Goal: Task Accomplishment & Management: Complete application form

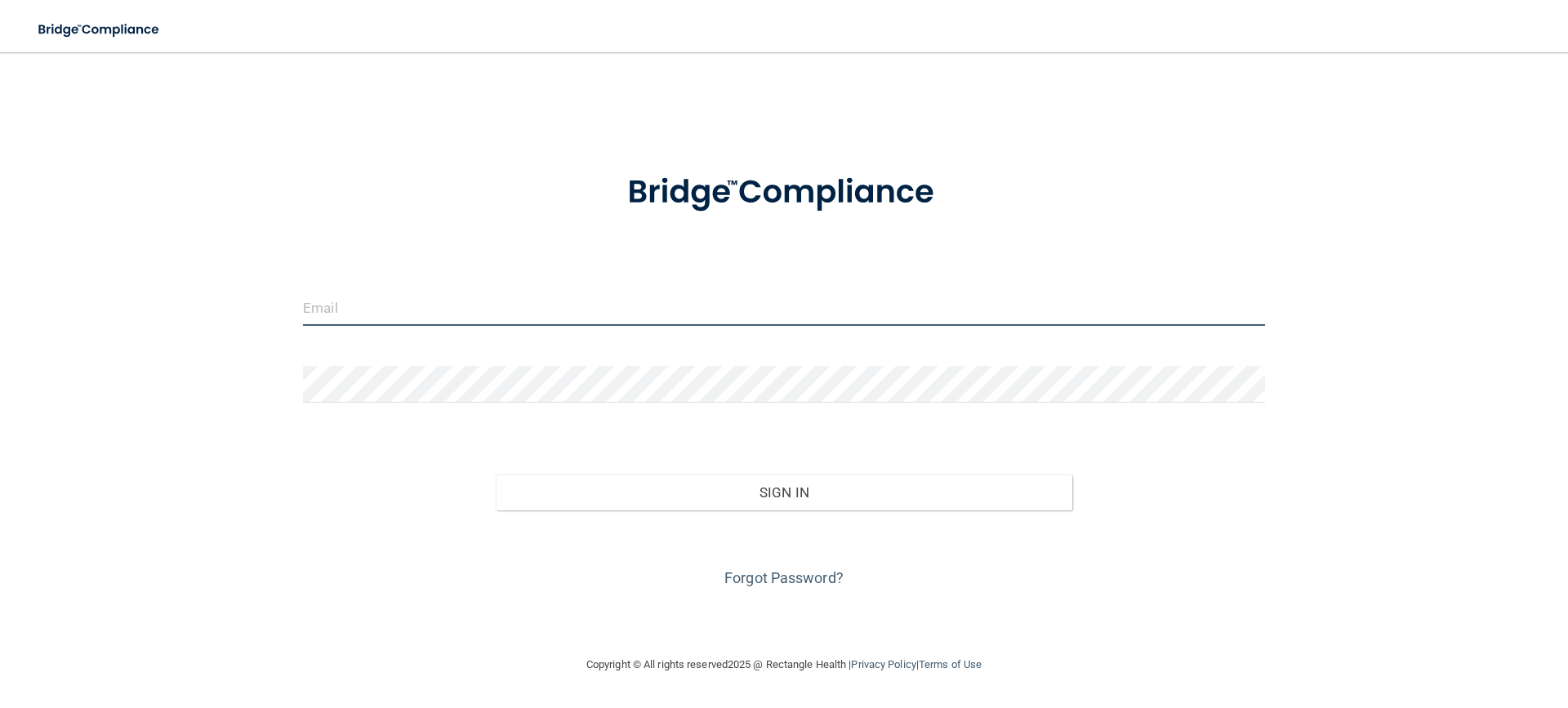
click at [334, 308] on input "email" at bounding box center [784, 308] width 962 height 37
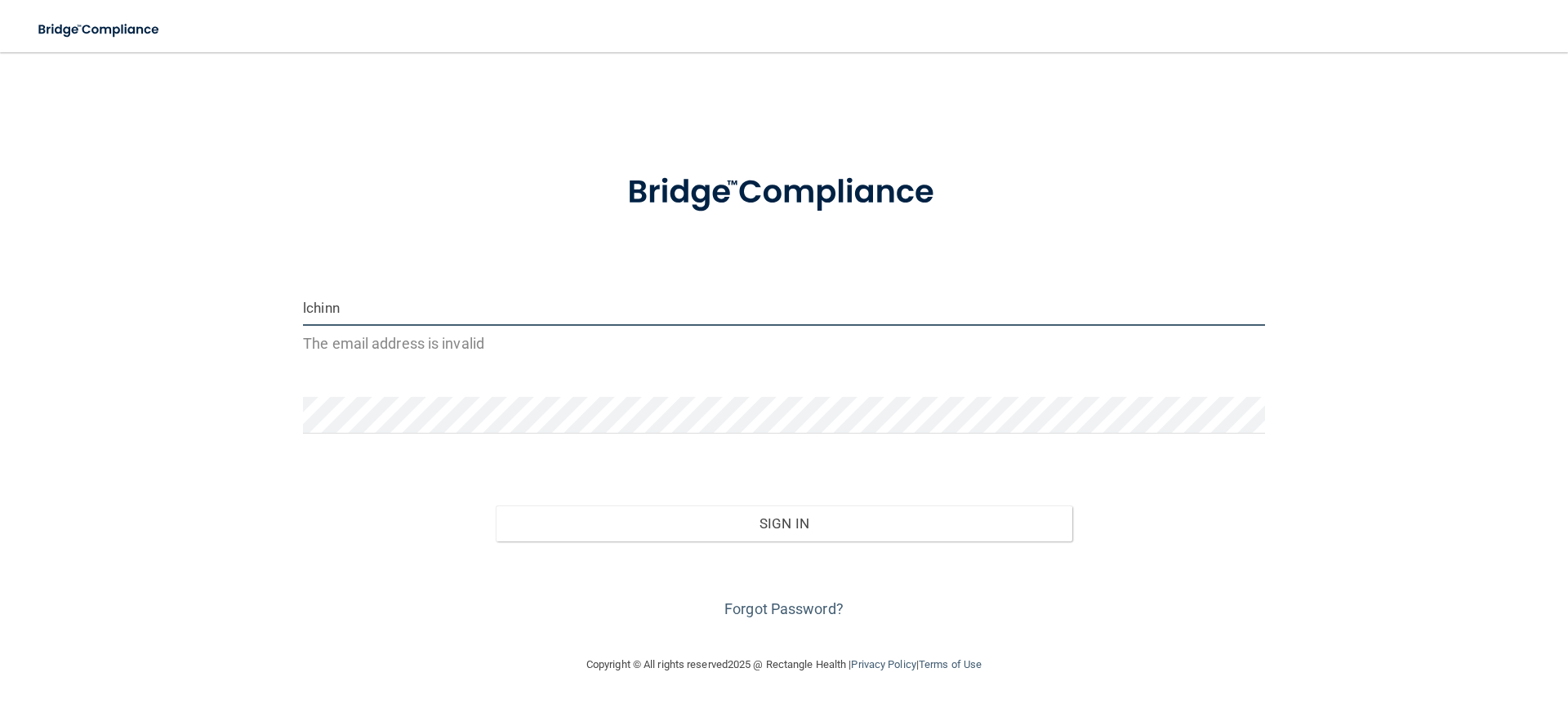
type input "[EMAIL_ADDRESS][DOMAIN_NAME]"
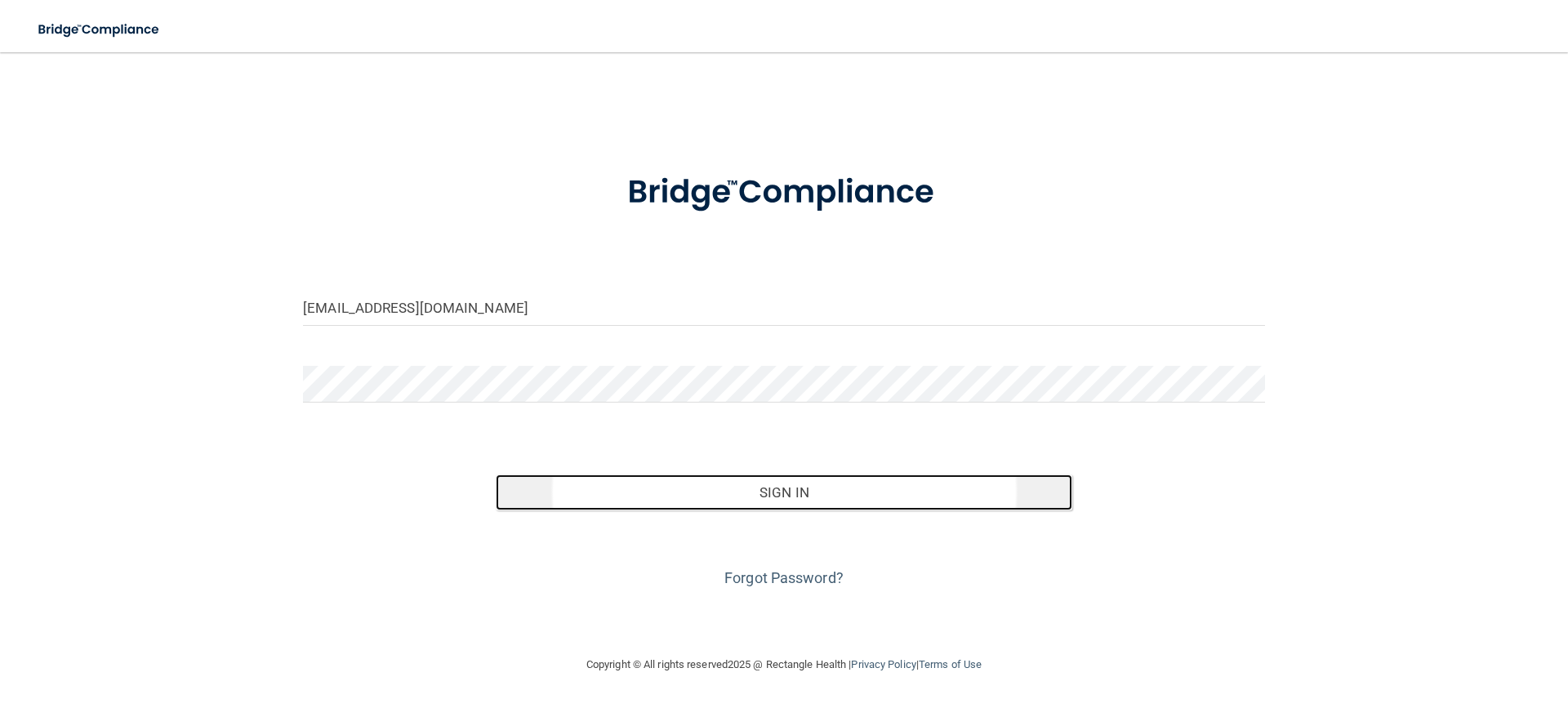
click at [671, 486] on button "Sign In" at bounding box center [784, 492] width 578 height 36
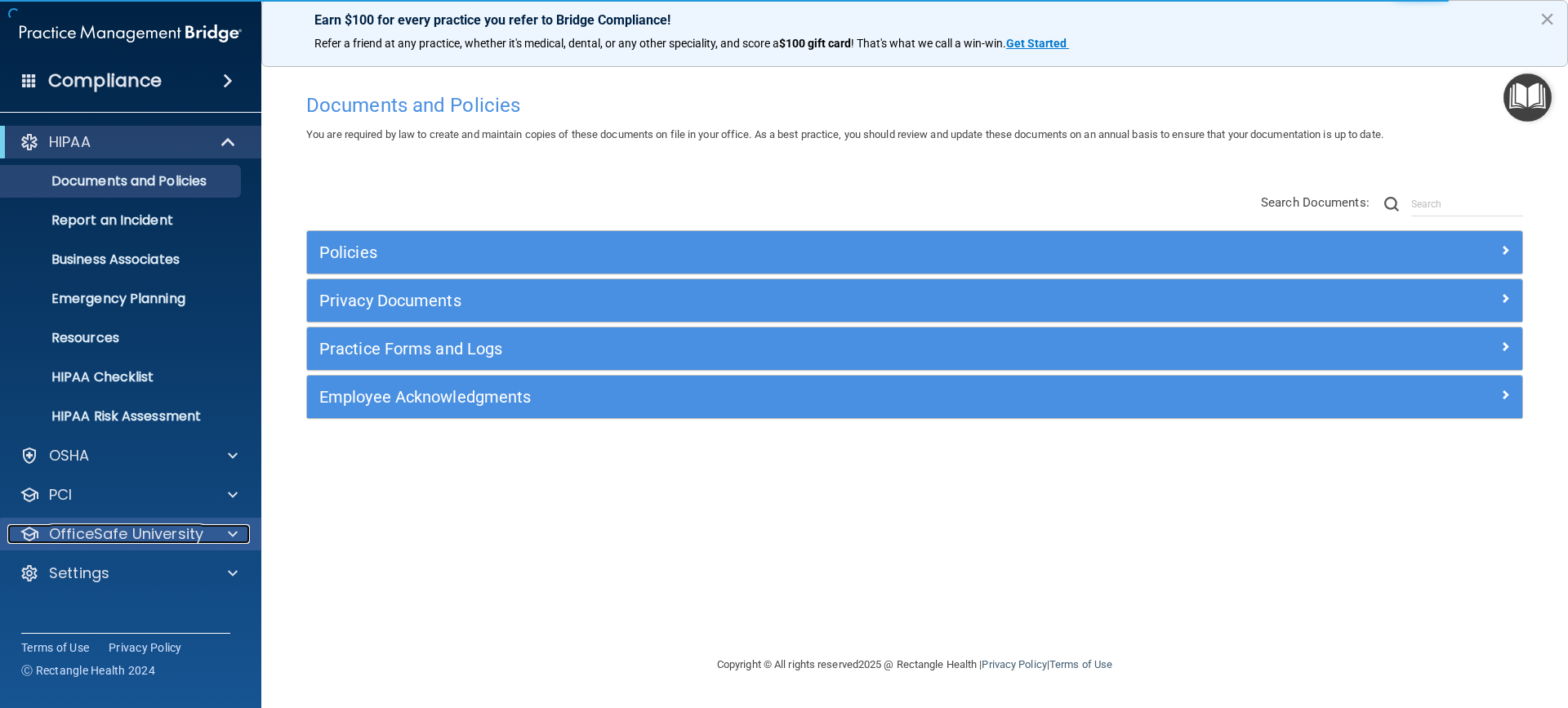
click at [73, 529] on p "OfficeSafe University" at bounding box center [126, 533] width 154 height 19
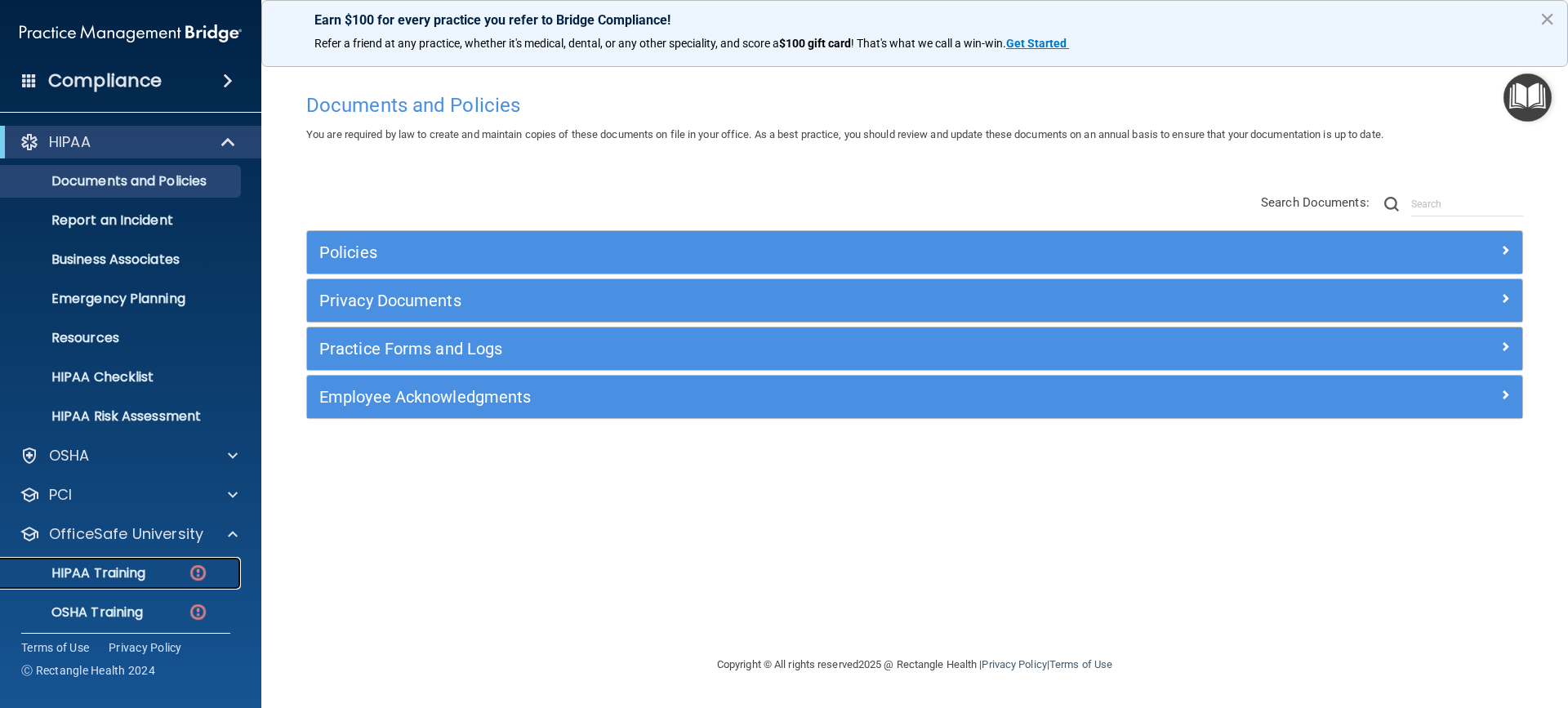
click at [77, 565] on p "HIPAA Training" at bounding box center [78, 573] width 135 height 17
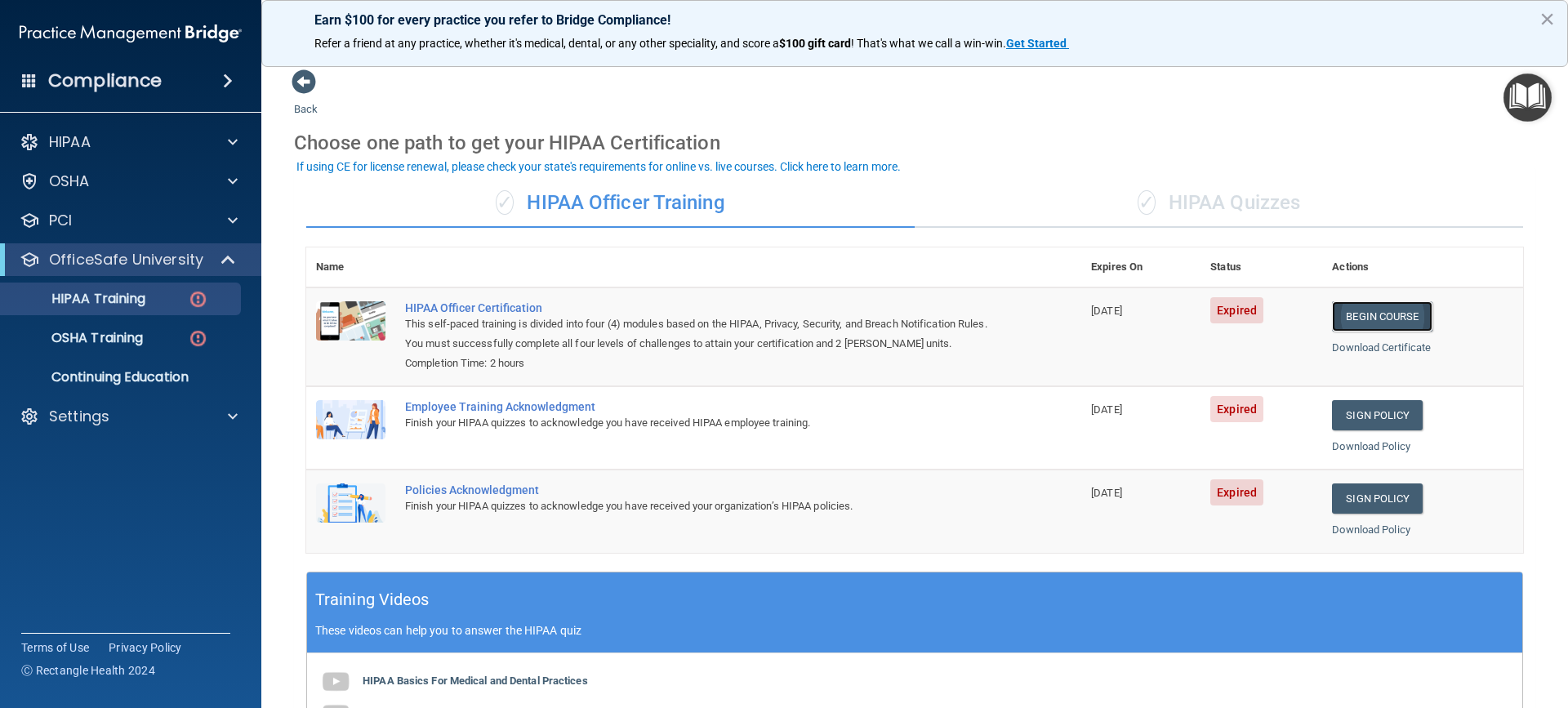
click at [1366, 311] on link "Begin Course" at bounding box center [1382, 316] width 100 height 31
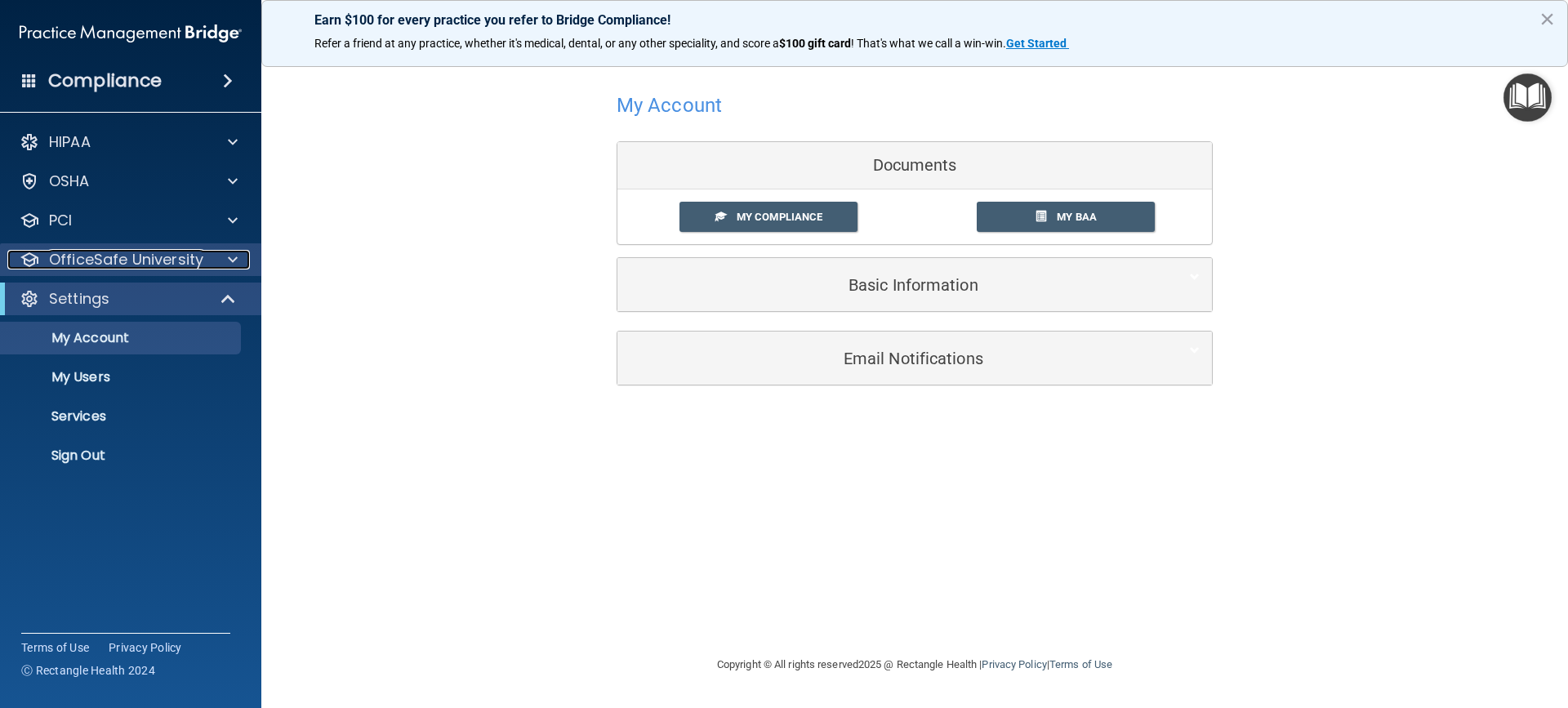
click at [119, 252] on p "OfficeSafe University" at bounding box center [126, 259] width 154 height 19
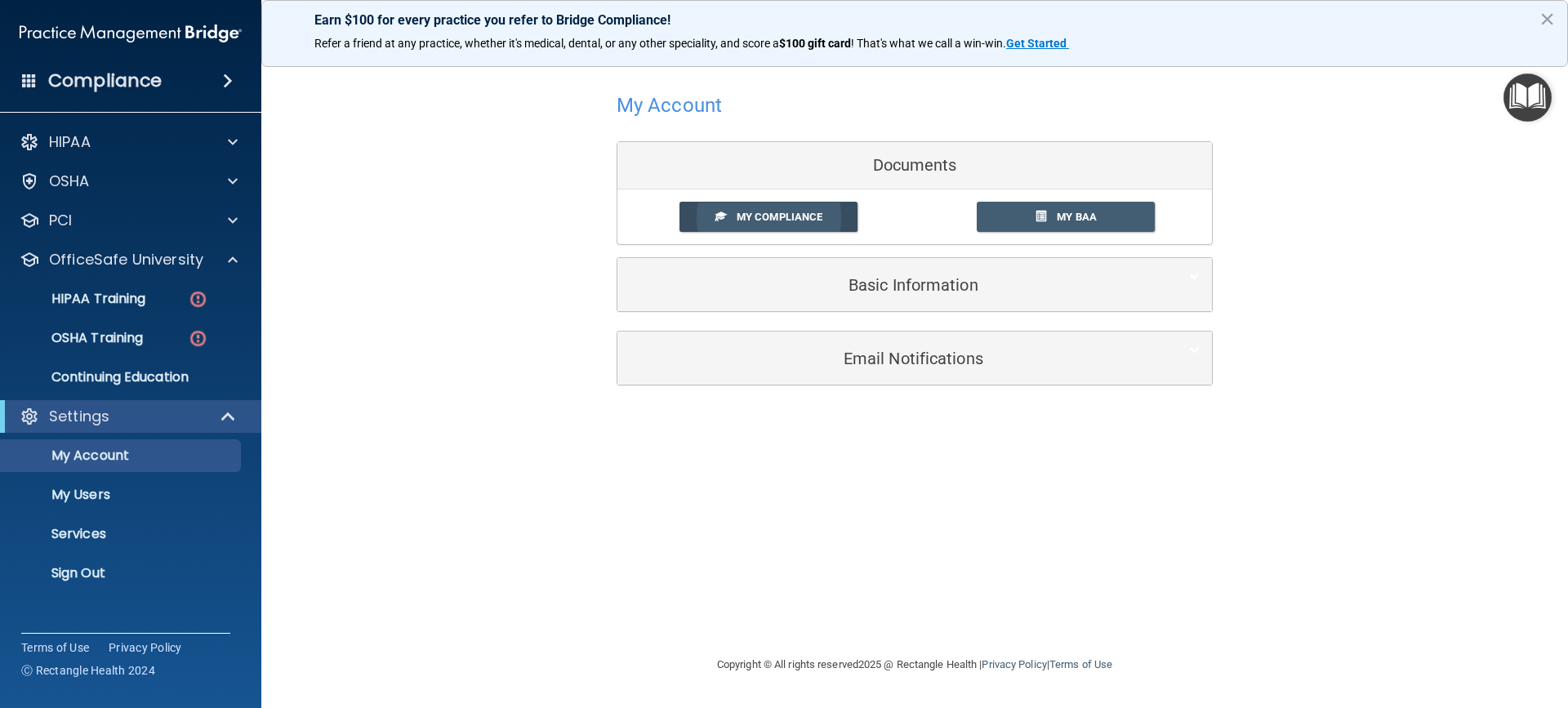
click at [777, 207] on link "My Compliance" at bounding box center [768, 216] width 178 height 31
click at [776, 216] on span "My Compliance" at bounding box center [779, 216] width 86 height 12
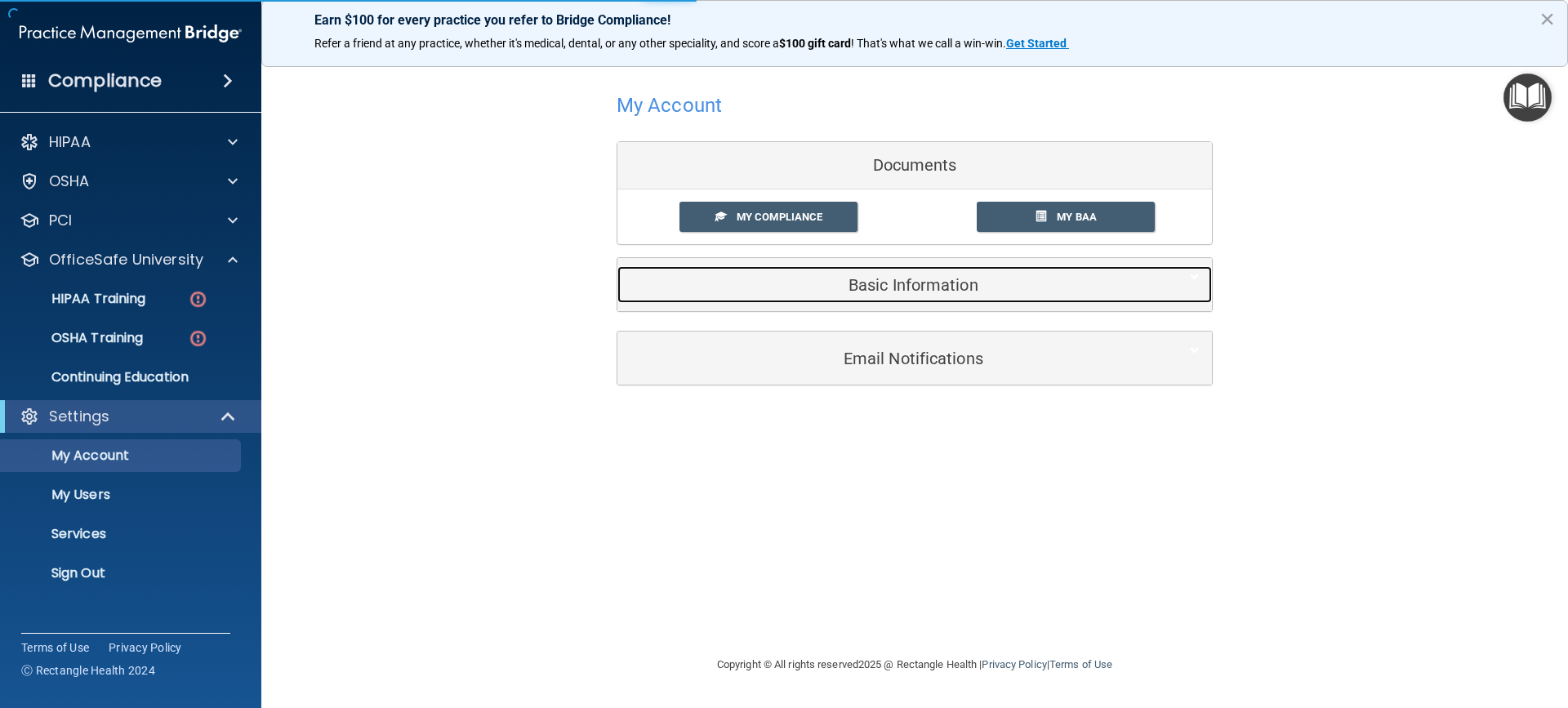
click at [756, 290] on h5 "Basic Information" at bounding box center [889, 285] width 521 height 18
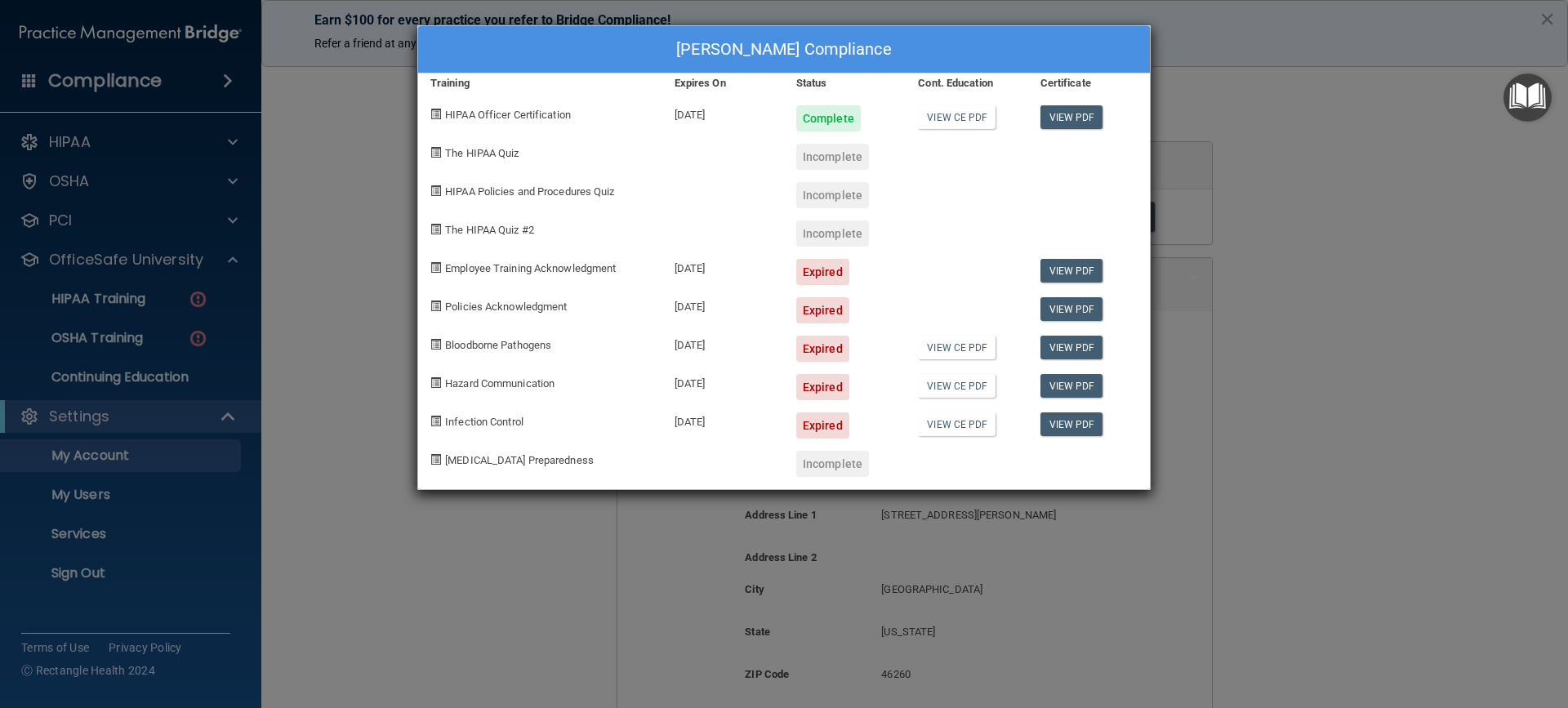
click at [1332, 243] on div "[PERSON_NAME] Compliance Training Expires On Status Cont. Education Certificate…" at bounding box center [784, 354] width 1568 height 708
click at [641, 565] on div "[PERSON_NAME] Compliance Training Expires On Status Cont. Education Certificate…" at bounding box center [784, 354] width 1568 height 708
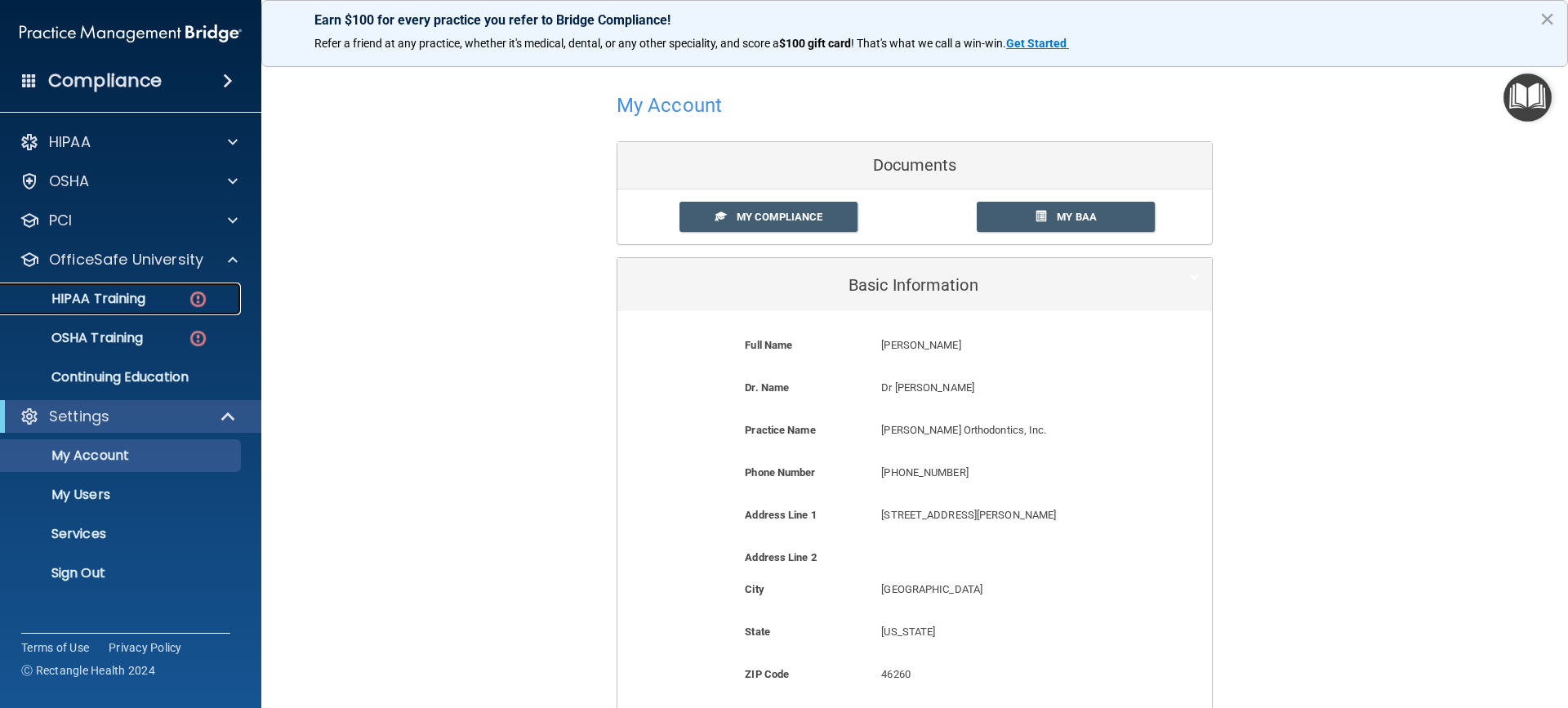
click at [131, 302] on p "HIPAA Training" at bounding box center [78, 299] width 135 height 17
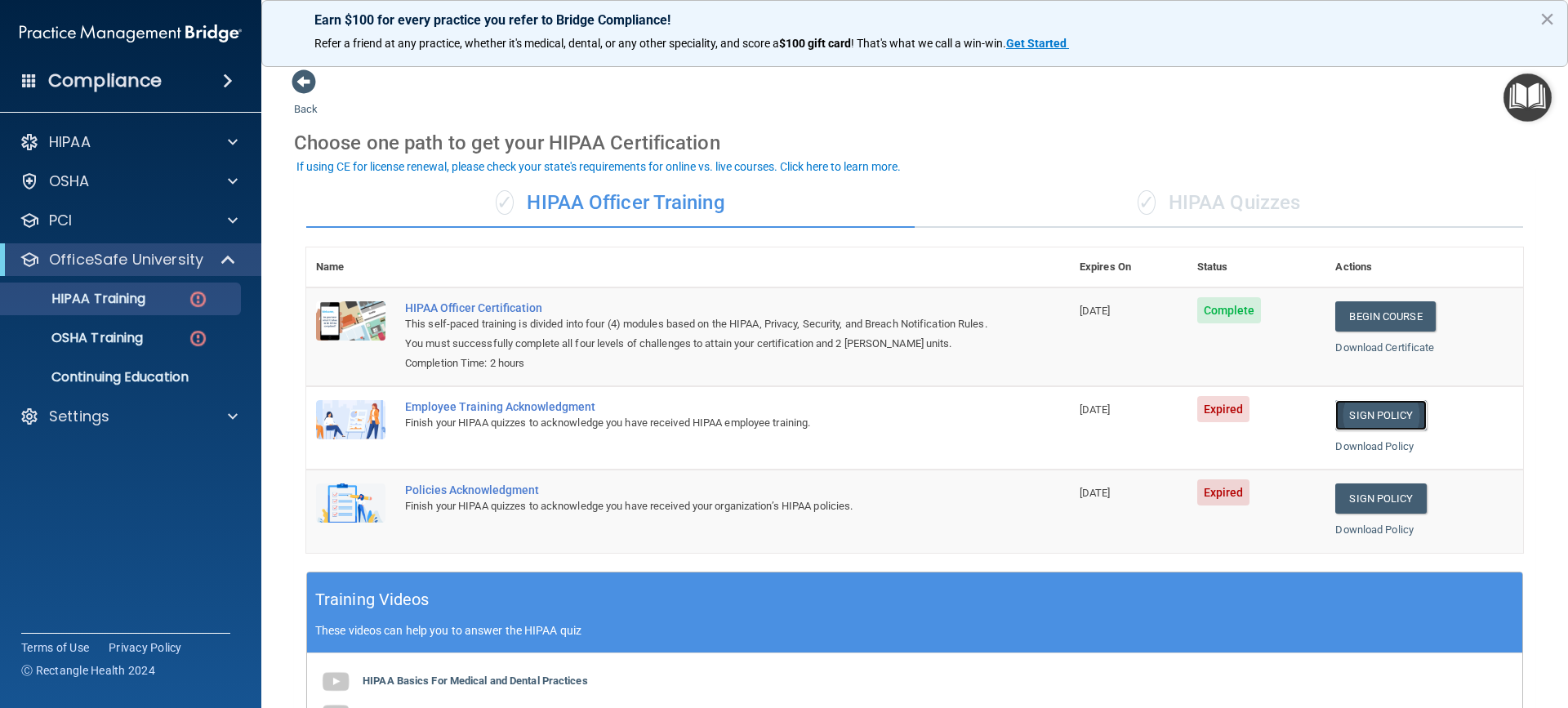
click at [1370, 414] on link "Sign Policy" at bounding box center [1380, 415] width 91 height 31
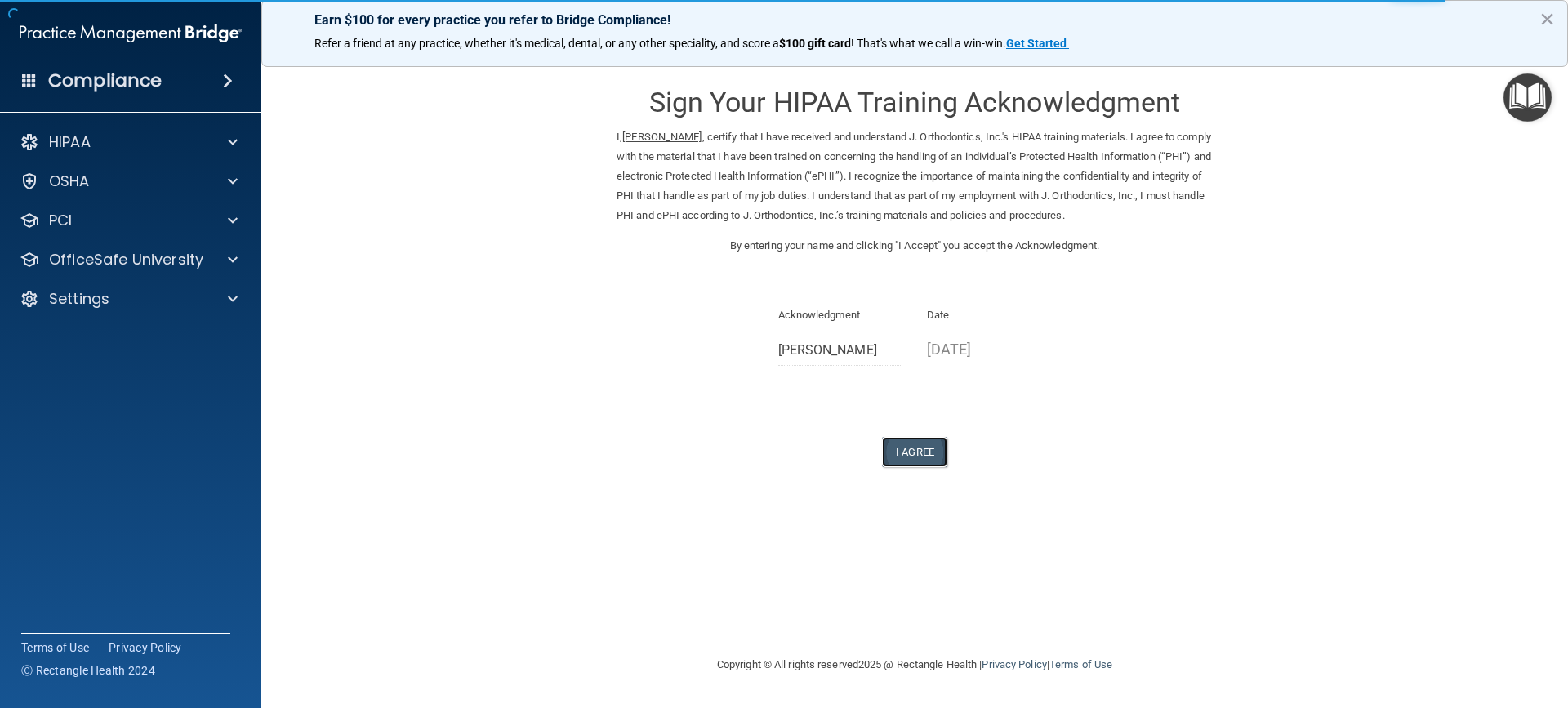
click at [924, 448] on button "I Agree" at bounding box center [914, 452] width 66 height 31
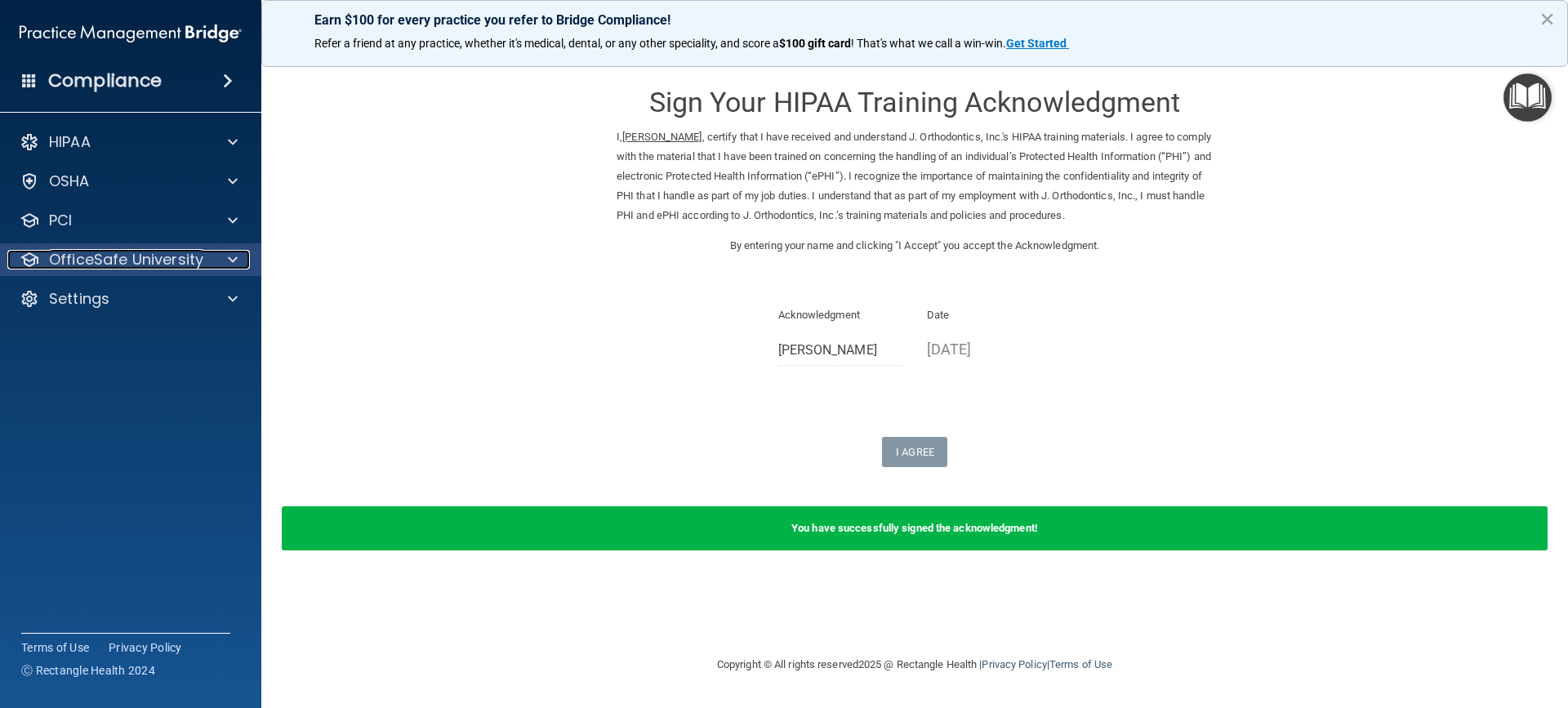
click at [155, 260] on p "OfficeSafe University" at bounding box center [126, 259] width 154 height 19
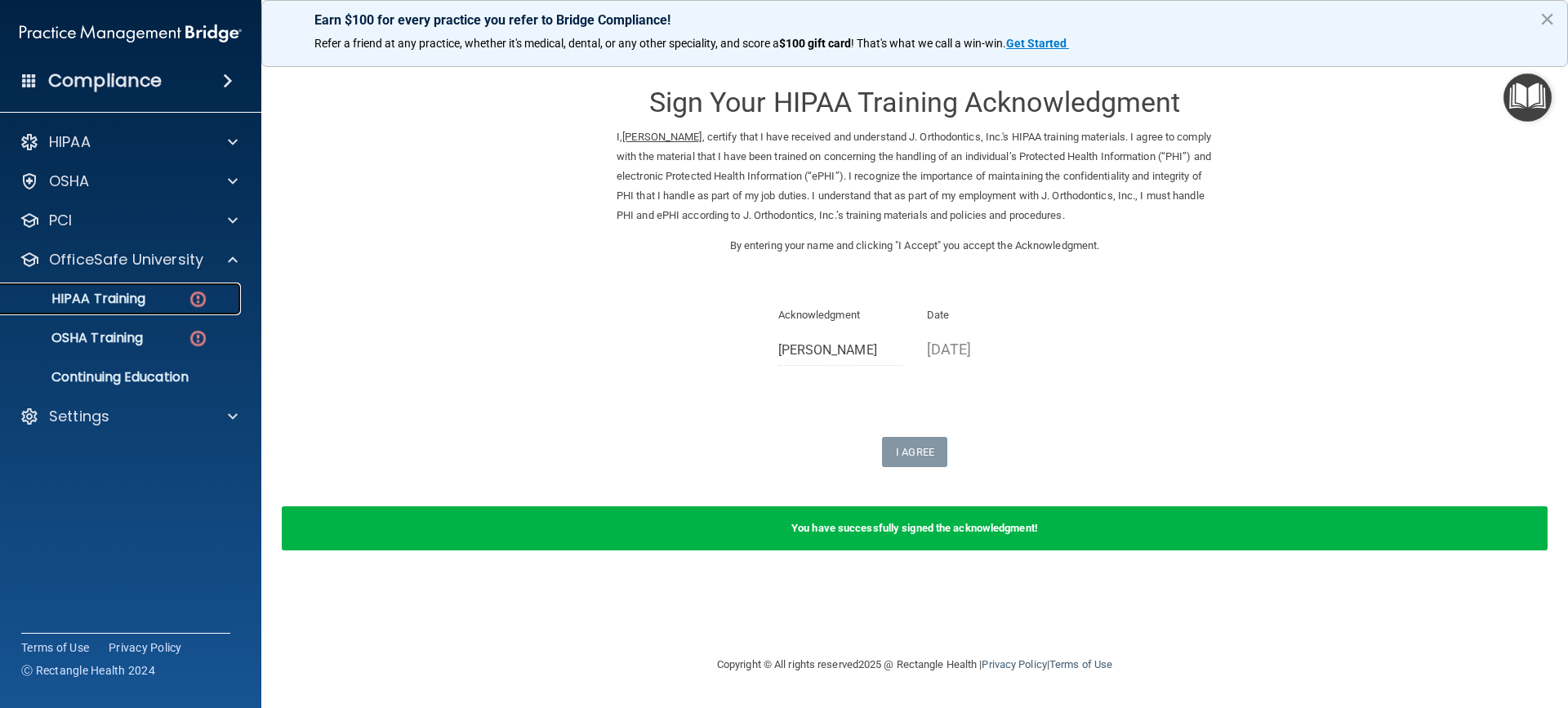
click at [110, 292] on p "HIPAA Training" at bounding box center [78, 299] width 135 height 17
